Goal: Obtain resource: Download file/media

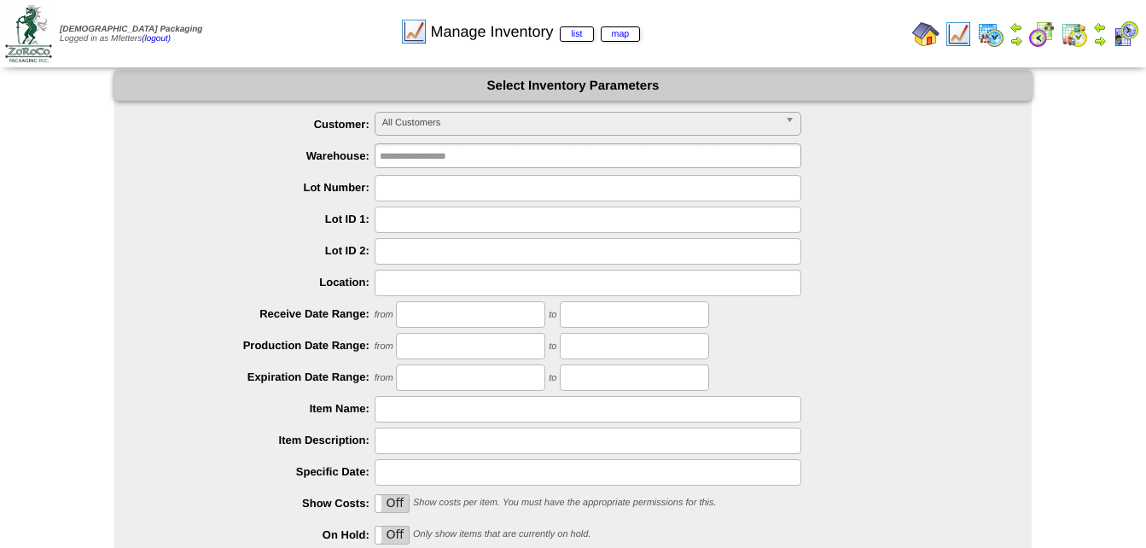
click at [509, 124] on span "All Customers" at bounding box center [580, 123] width 396 height 20
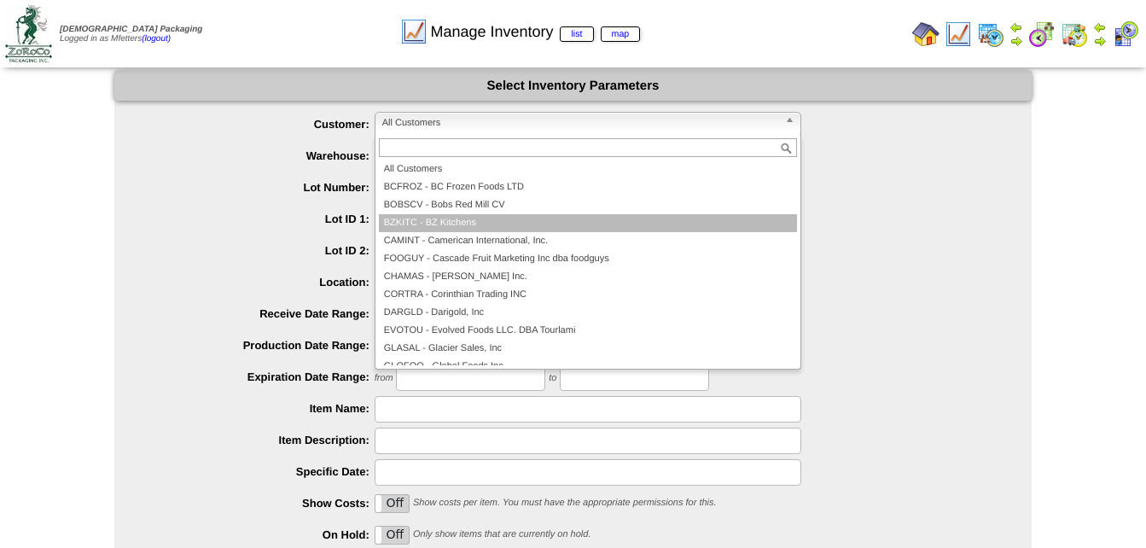
scroll to position [154, 0]
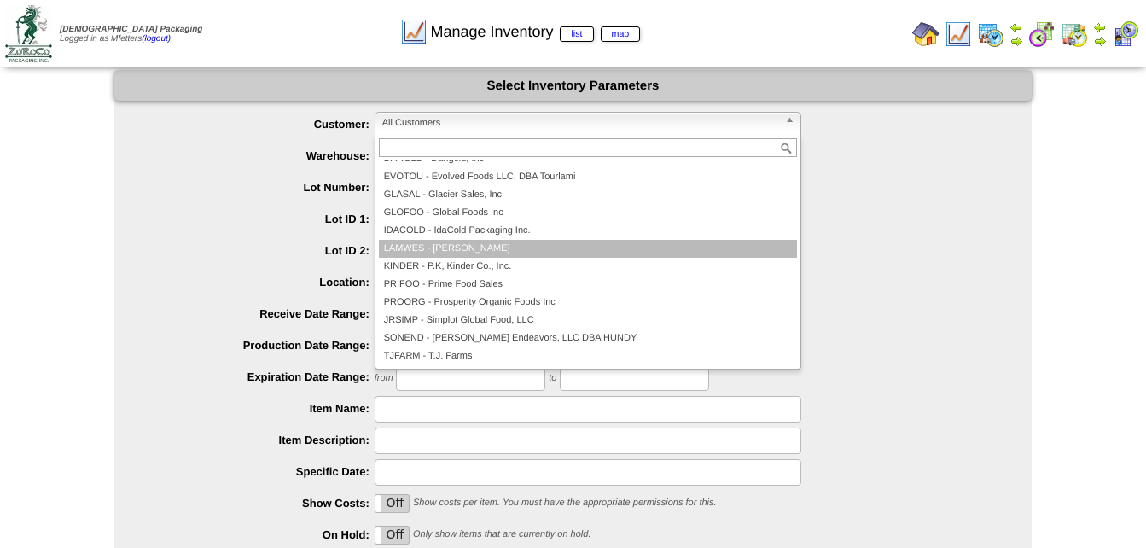
click at [527, 249] on li "LAMWES - [PERSON_NAME]" at bounding box center [588, 249] width 418 height 18
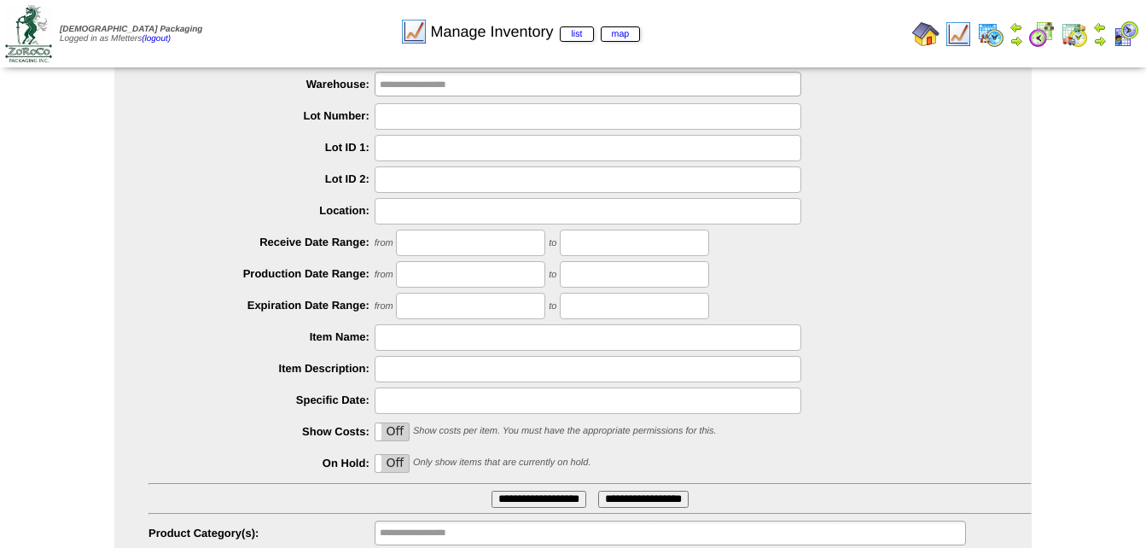
scroll to position [164, 0]
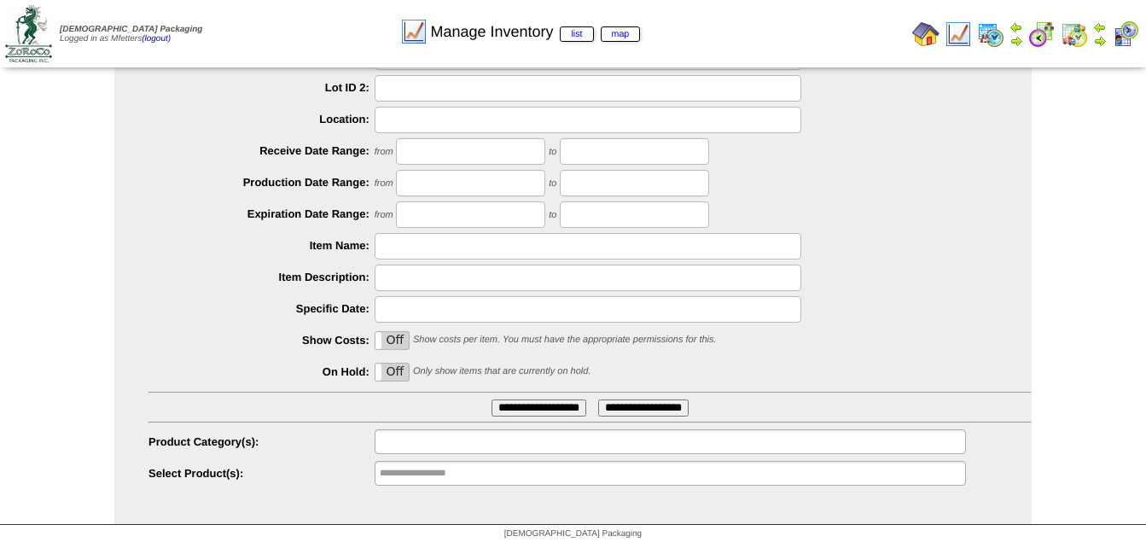
click at [410, 445] on input "text" at bounding box center [434, 441] width 109 height 21
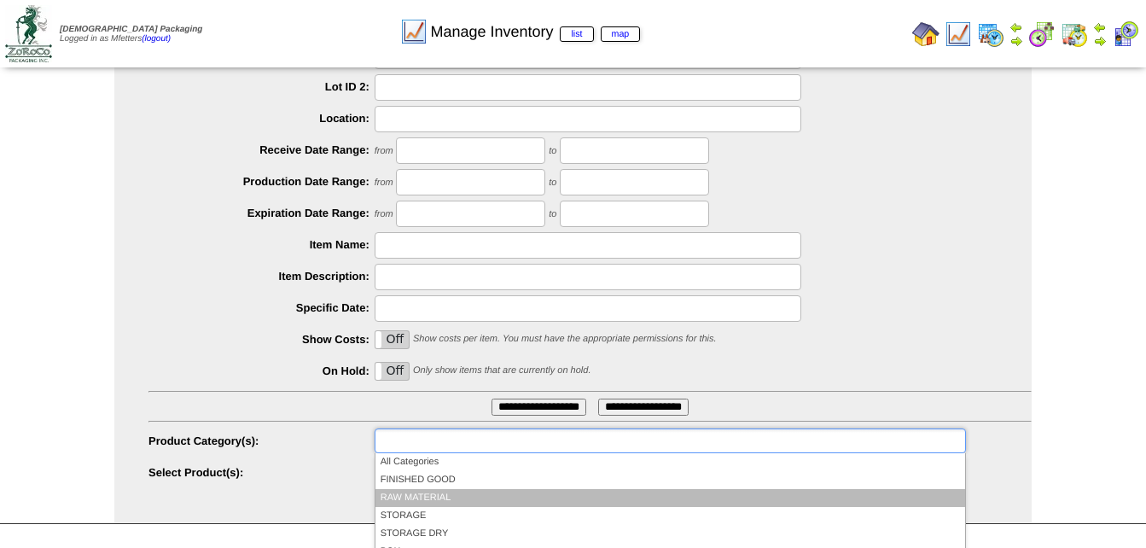
click at [439, 499] on li "RAW MATERIAL" at bounding box center [670, 498] width 590 height 18
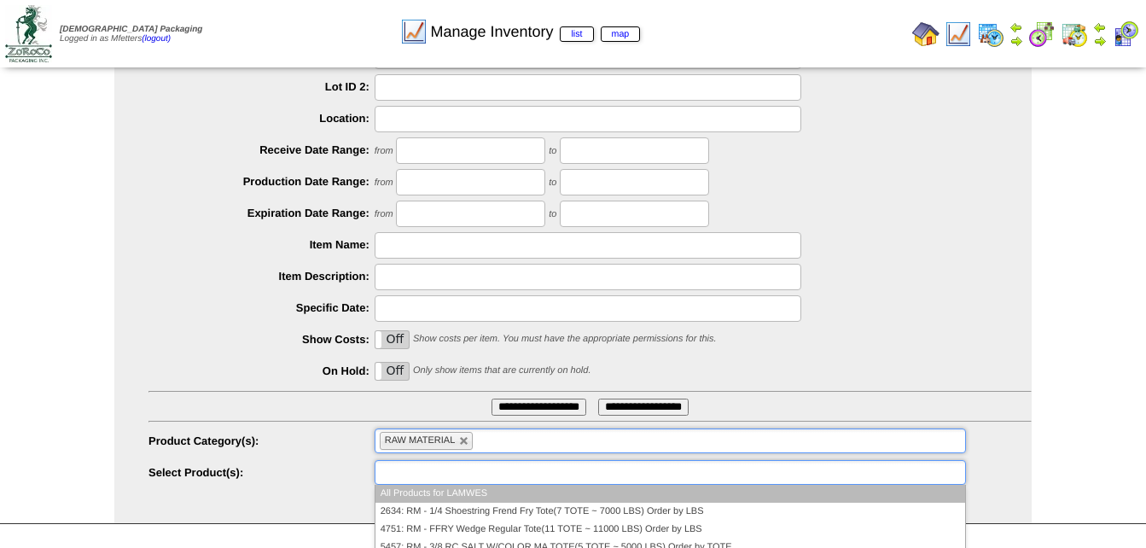
click at [434, 472] on input "text" at bounding box center [434, 472] width 109 height 21
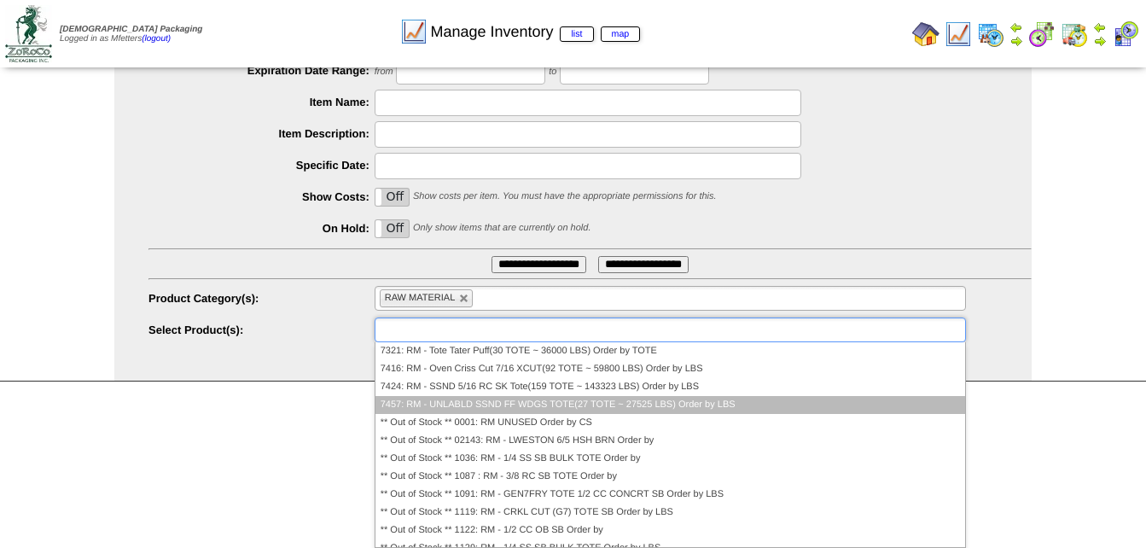
scroll to position [76, 0]
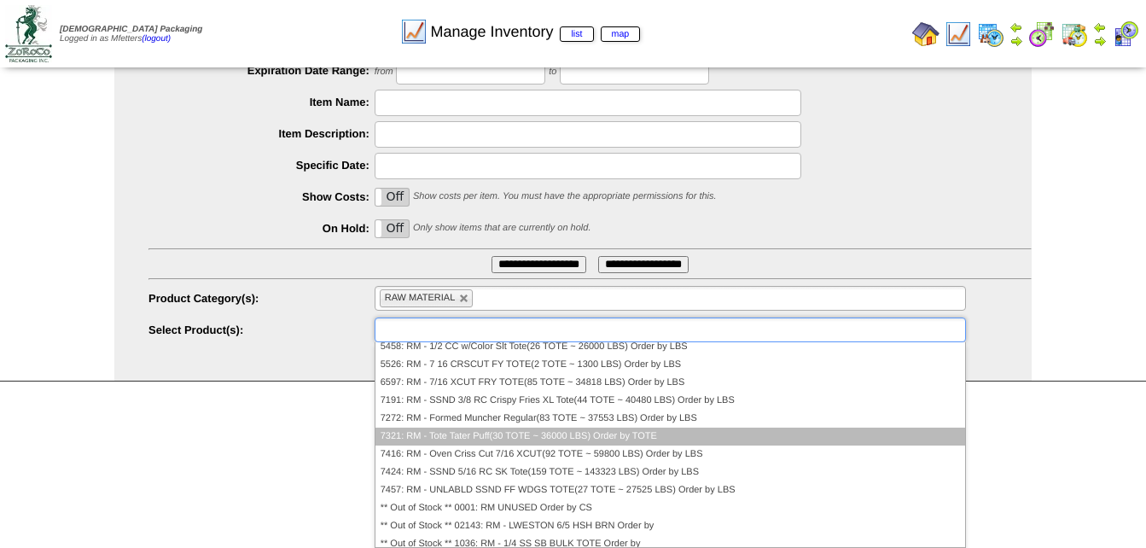
click at [475, 434] on li "7321: RM - Tote Tater Puff(30 TOTE ~ 36000 LBS) Order by TOTE" at bounding box center [670, 437] width 590 height 18
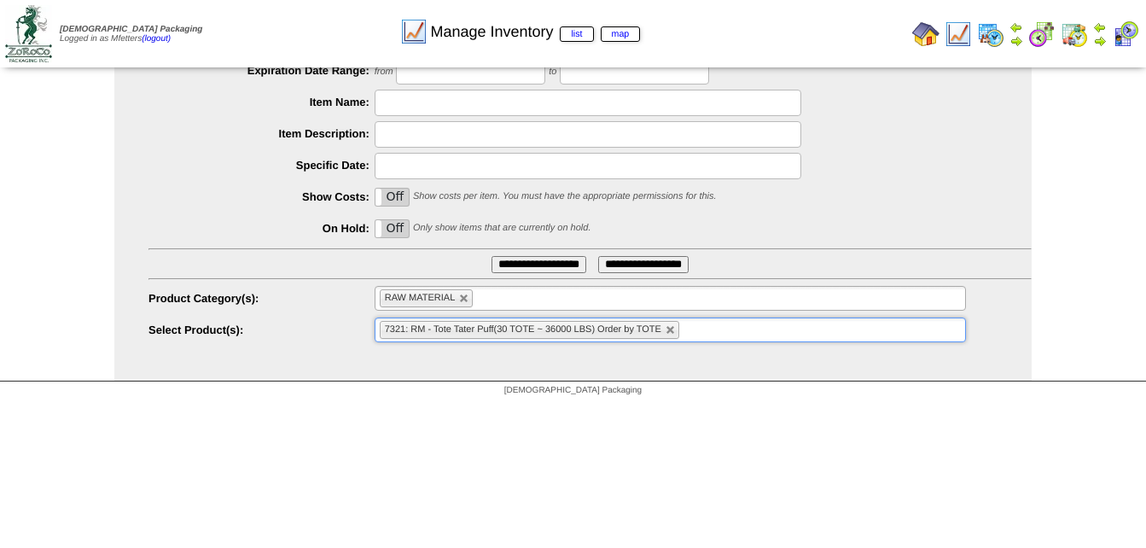
click at [551, 265] on input "**********" at bounding box center [539, 264] width 95 height 17
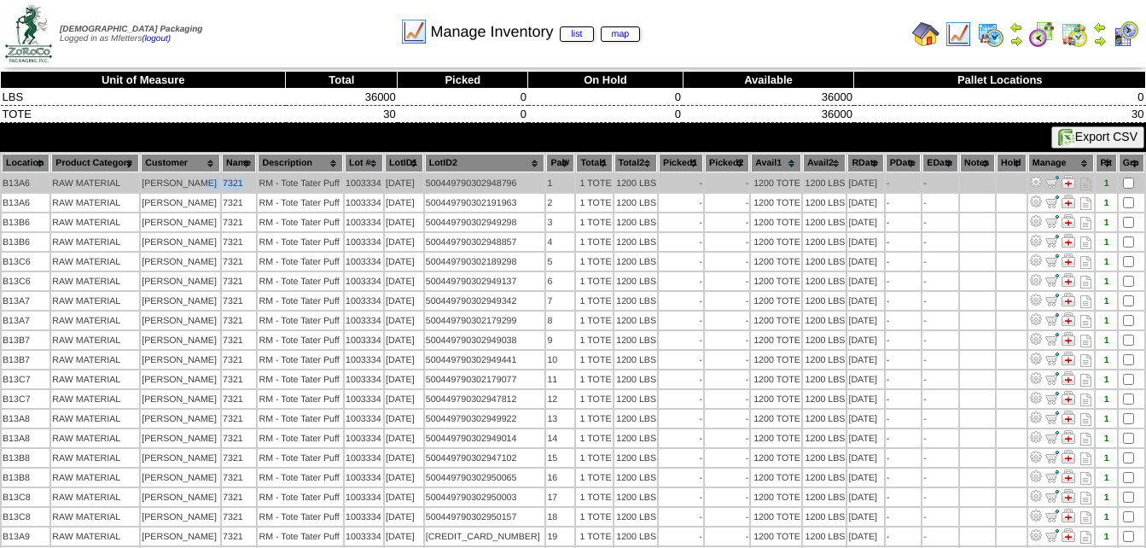
drag, startPoint x: 230, startPoint y: 185, endPoint x: 208, endPoint y: 184, distance: 21.4
click at [208, 184] on tr "B13A6 RAW MATERIAL Lamb-Weston 7321 RM - Tote Tater Puff 1003334 08/03/25 50044…" at bounding box center [573, 183] width 1143 height 18
drag, startPoint x: 208, startPoint y: 184, endPoint x: 253, endPoint y: 183, distance: 45.3
click at [258, 183] on td "RM - Tote Tater Puff" at bounding box center [300, 183] width 85 height 18
drag, startPoint x: 253, startPoint y: 183, endPoint x: 340, endPoint y: 183, distance: 86.2
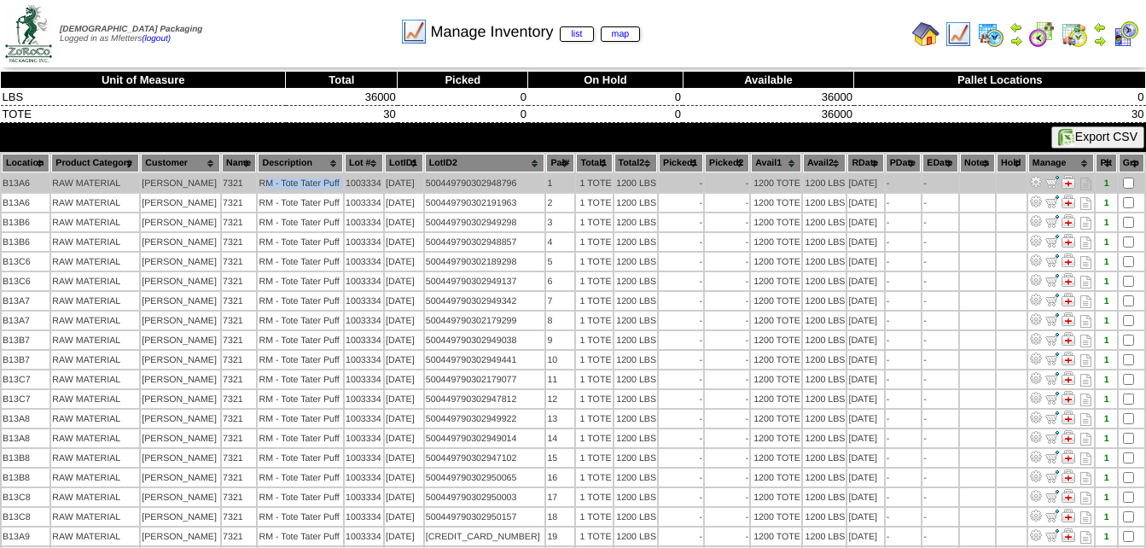
click at [340, 183] on tr "B13A6 RAW MATERIAL Lamb-Weston 7321 RM - Tote Tater Puff 1003334 08/03/25 50044…" at bounding box center [573, 183] width 1143 height 18
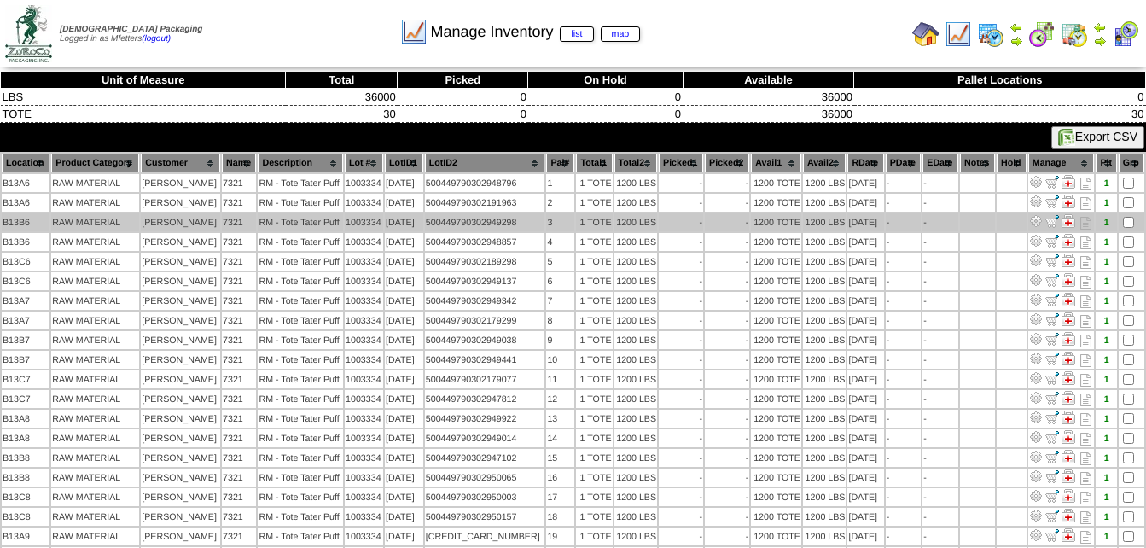
drag, startPoint x: 340, startPoint y: 183, endPoint x: 410, endPoint y: 223, distance: 81.0
click at [410, 223] on td "08/03/25" at bounding box center [404, 222] width 38 height 18
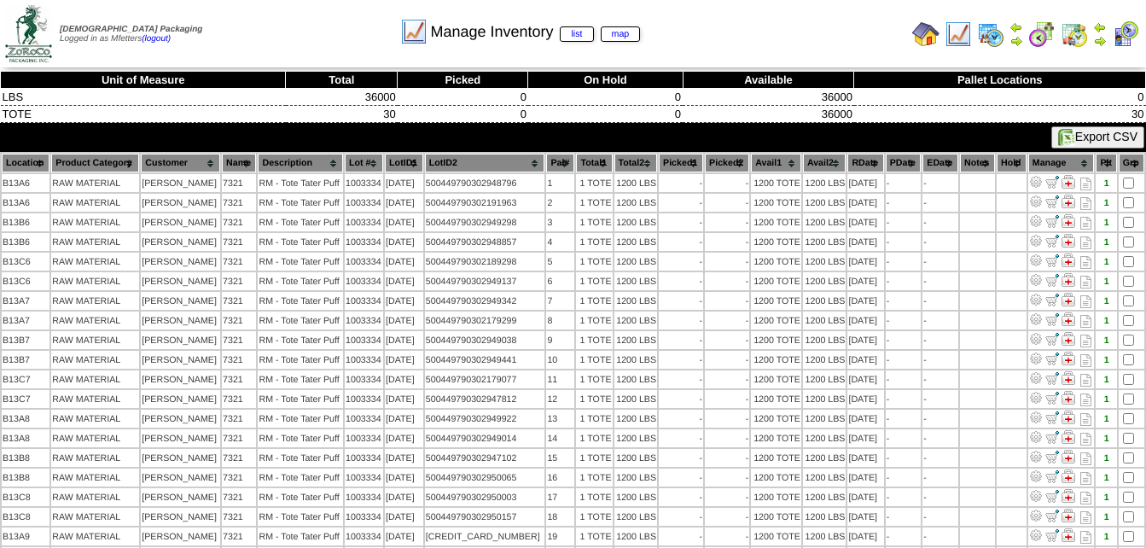
click at [1073, 144] on button "Export CSV" at bounding box center [1097, 137] width 93 height 22
click at [918, 35] on img at bounding box center [925, 33] width 27 height 27
